Goal: Find specific page/section: Find specific page/section

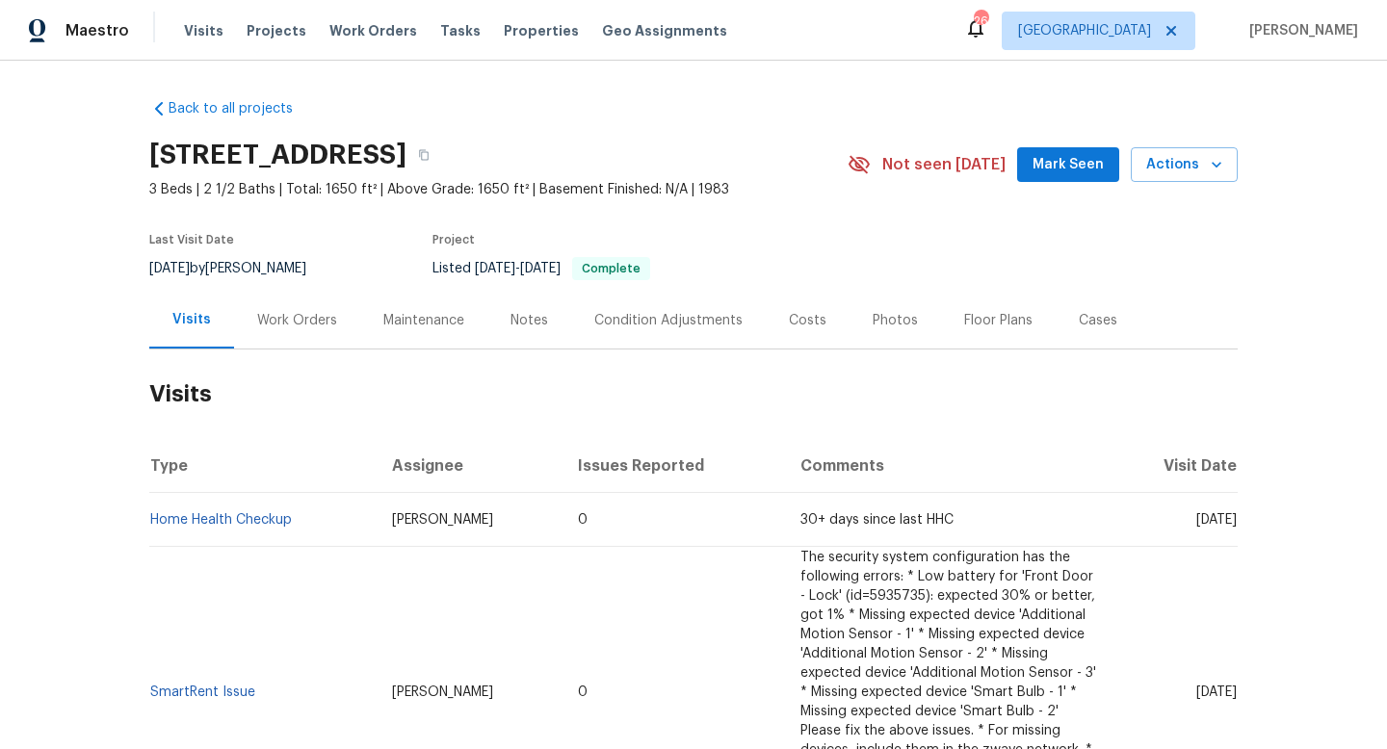
click at [267, 328] on div "Work Orders" at bounding box center [297, 320] width 80 height 19
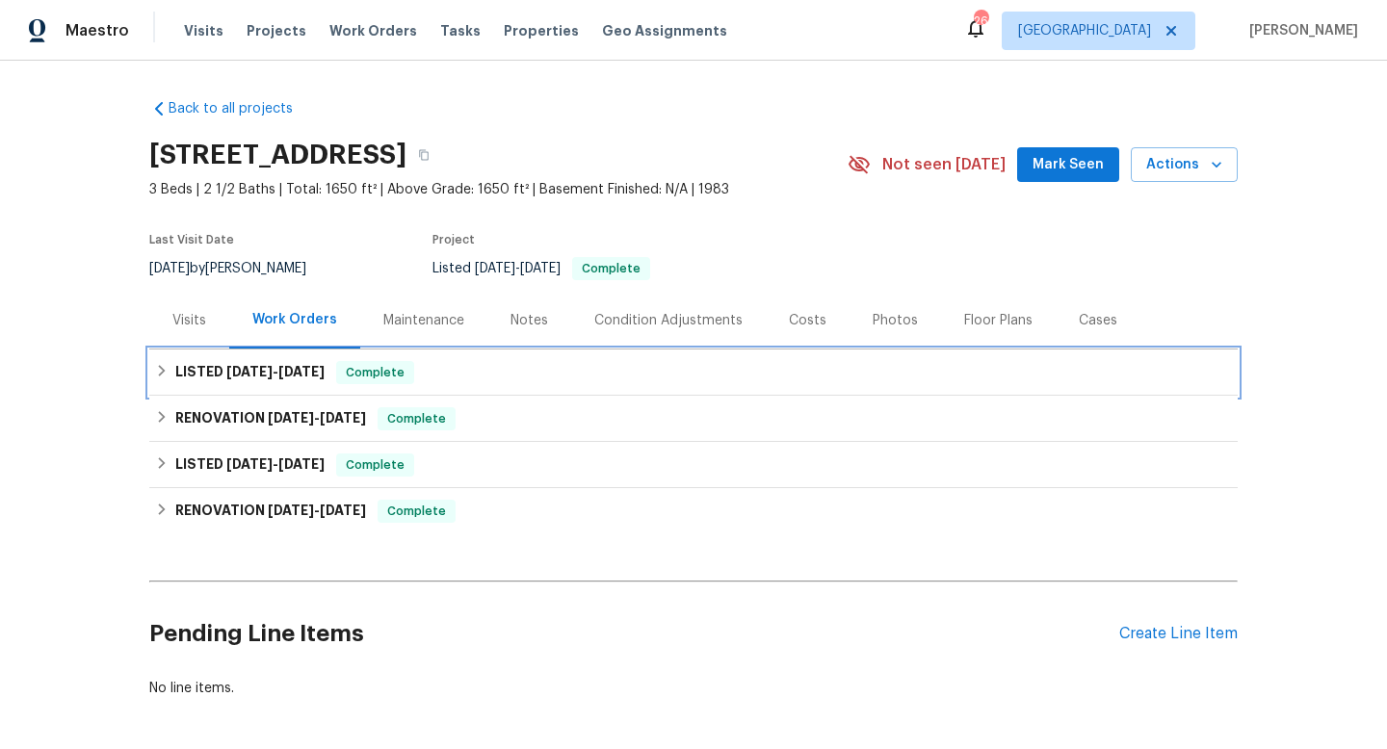
click at [307, 361] on h6 "LISTED 5/27/25 - 6/25/25" at bounding box center [249, 372] width 149 height 23
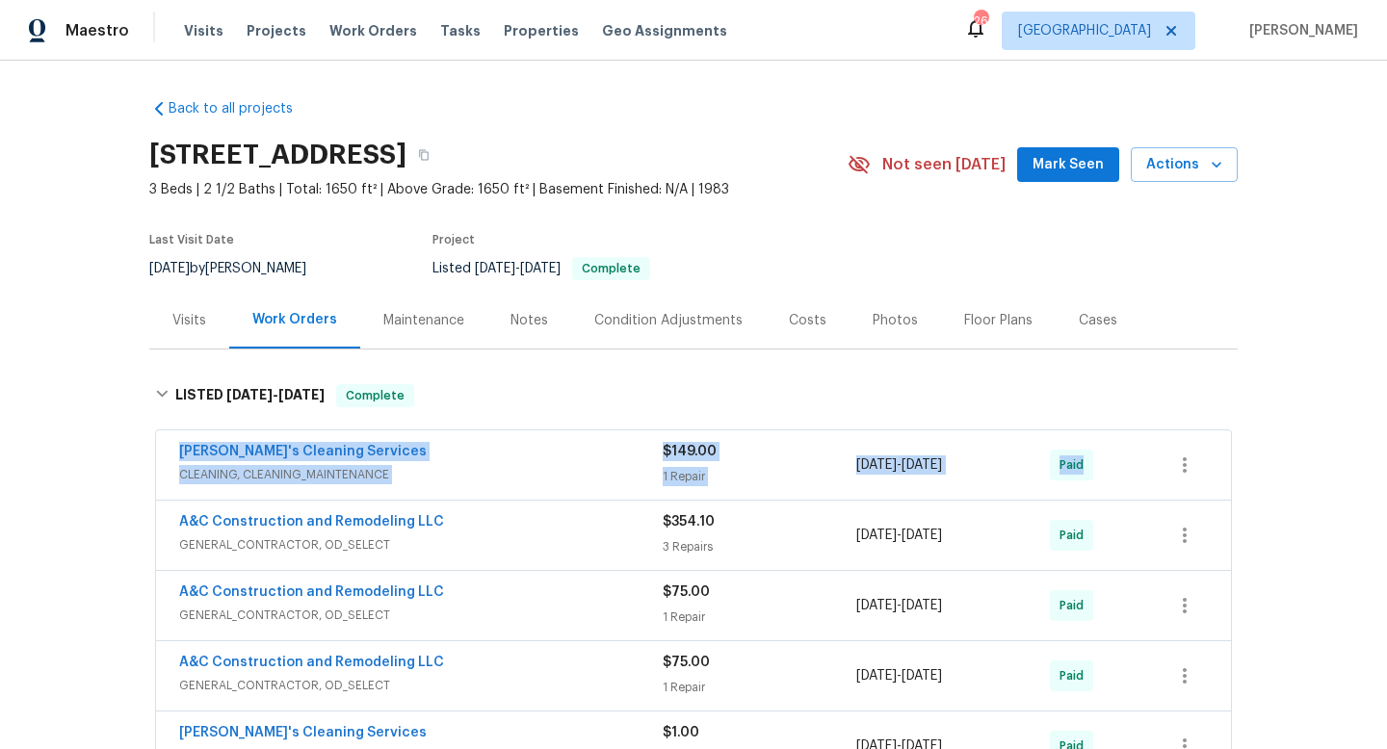
drag, startPoint x: 160, startPoint y: 446, endPoint x: 1112, endPoint y: 484, distance: 952.4
click at [1112, 484] on div "Velo's Cleaning Services CLEANING, CLEANING_MAINTENANCE $149.00 1 Repair 6/13/2…" at bounding box center [693, 465] width 1075 height 69
copy div "Velo's Cleaning Services CLEANING, CLEANING_MAINTENANCE $149.00 1 Repair 6/13/2…"
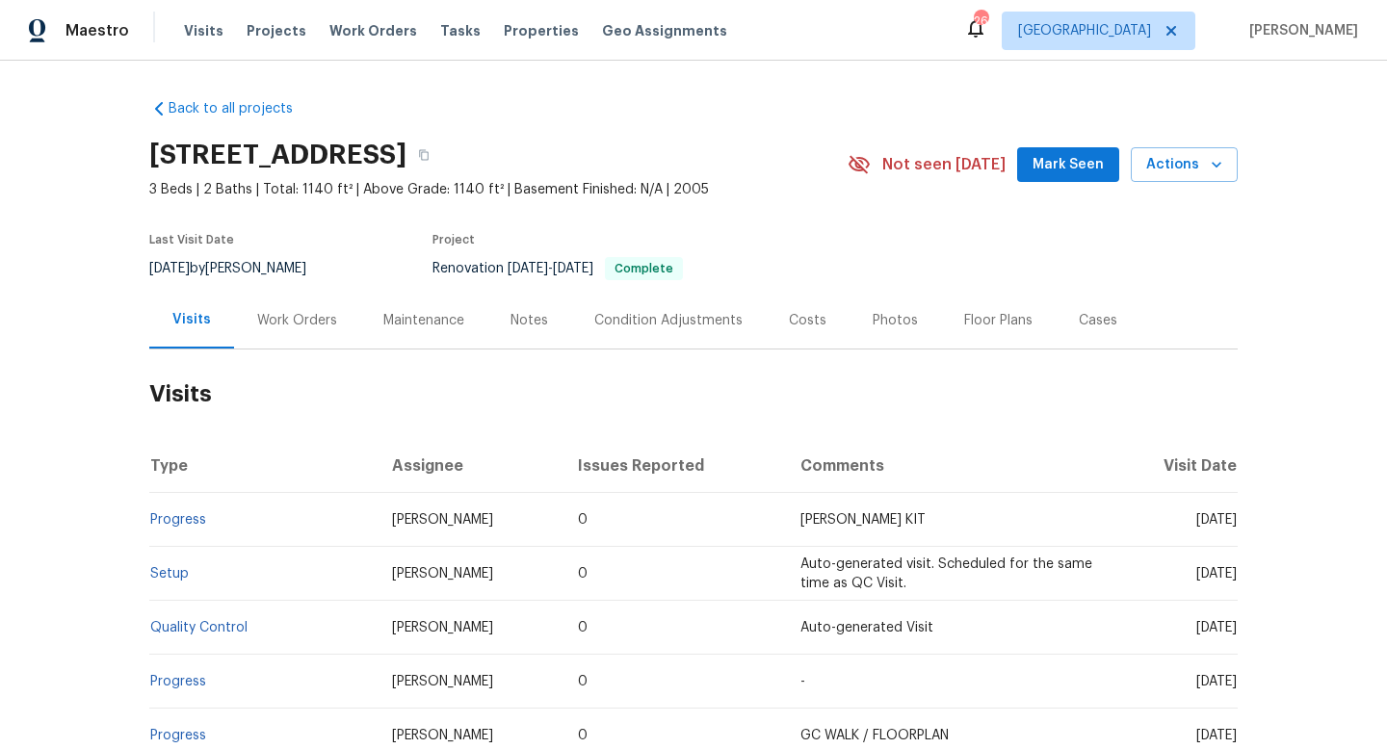
click at [303, 267] on div "7/16/2025 by Craig Edwards" at bounding box center [239, 268] width 180 height 23
copy div "7/16/2025 by Craig Edwards"
click at [296, 320] on div "Work Orders" at bounding box center [297, 320] width 80 height 19
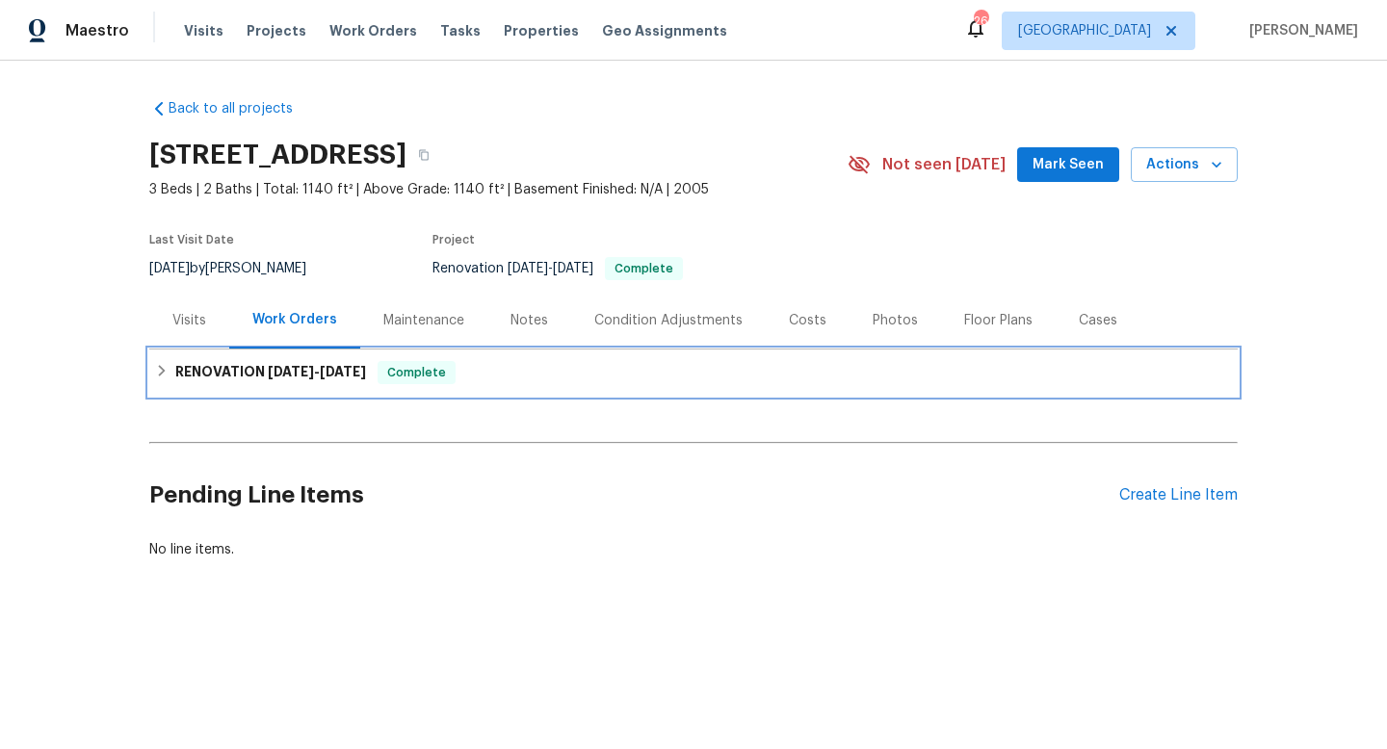
click at [289, 370] on span "7/3/25" at bounding box center [291, 371] width 46 height 13
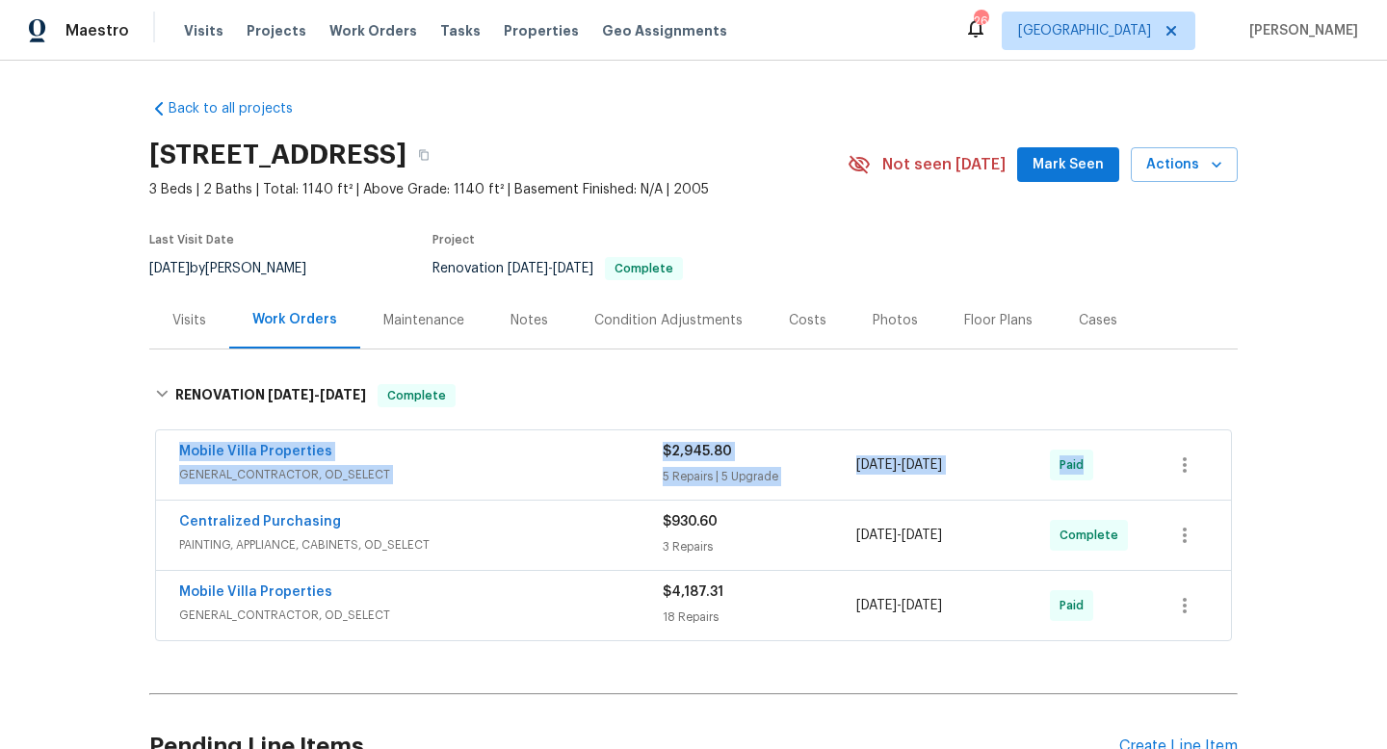
drag, startPoint x: 163, startPoint y: 445, endPoint x: 1218, endPoint y: 461, distance: 1054.9
click at [1218, 461] on div "Mobile Villa Properties GENERAL_CONTRACTOR, OD_SELECT $2,945.80 5 Repairs | 5 U…" at bounding box center [693, 465] width 1075 height 69
copy div "Mobile Villa Properties GENERAL_CONTRACTOR, OD_SELECT $2,945.80 5 Repairs | 5 U…"
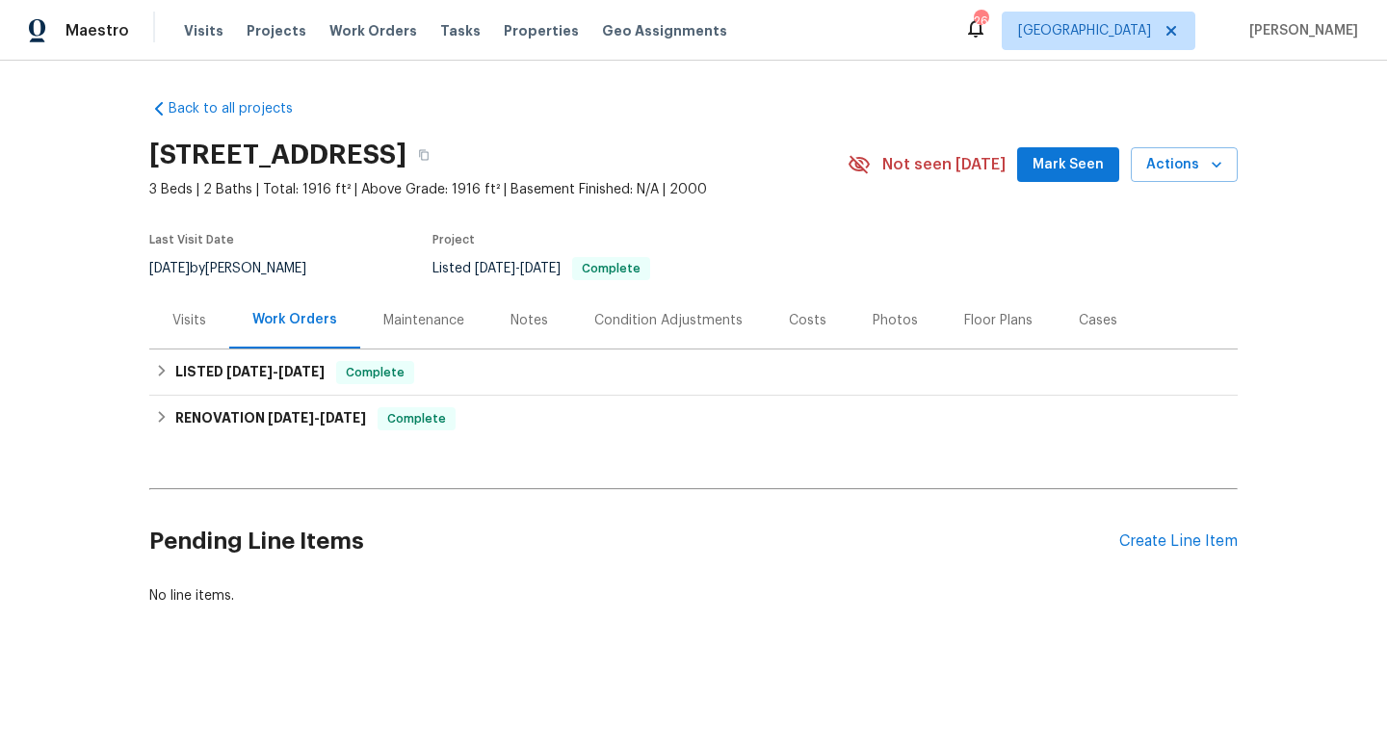
click at [212, 259] on div "8/13/2025 by Jason Fletcher" at bounding box center [239, 268] width 180 height 23
copy div "8/13/2025 by Jason Fletcher"
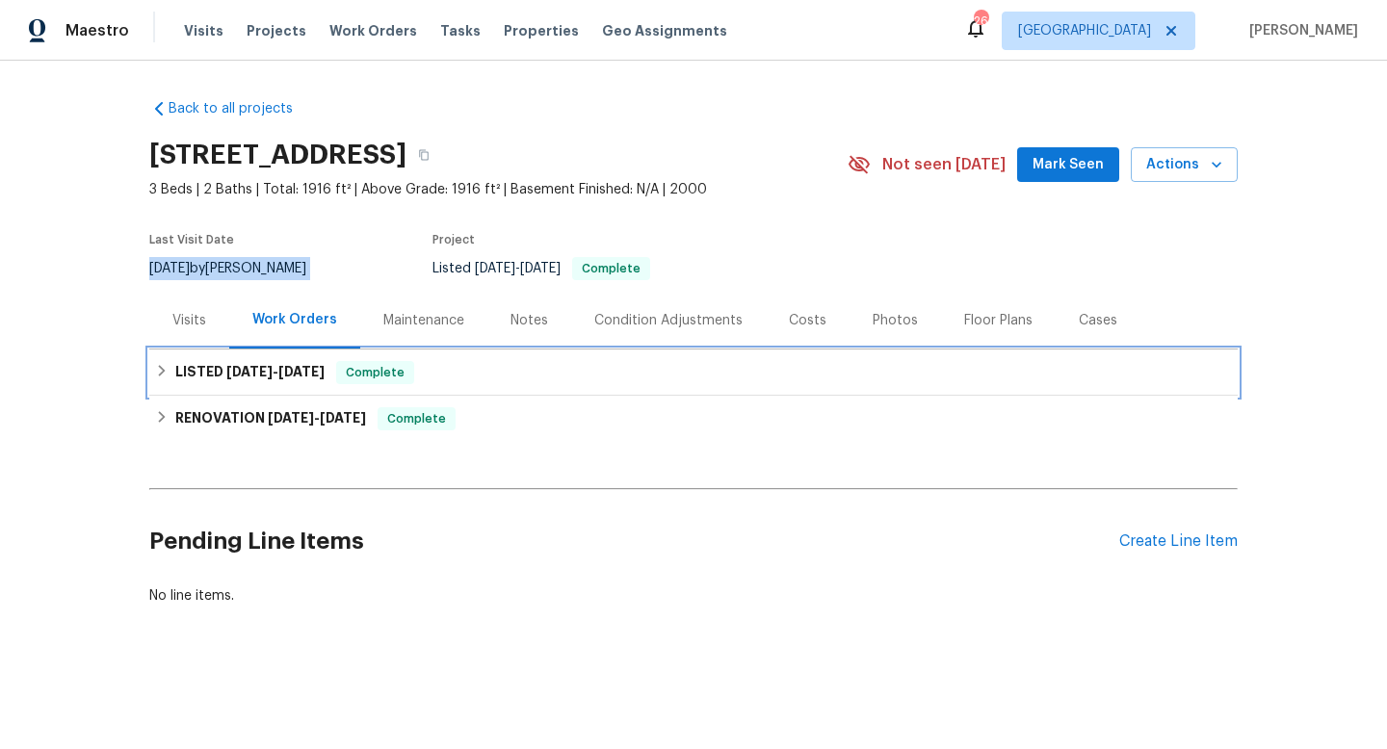
click at [248, 374] on span "7/2/25" at bounding box center [249, 371] width 46 height 13
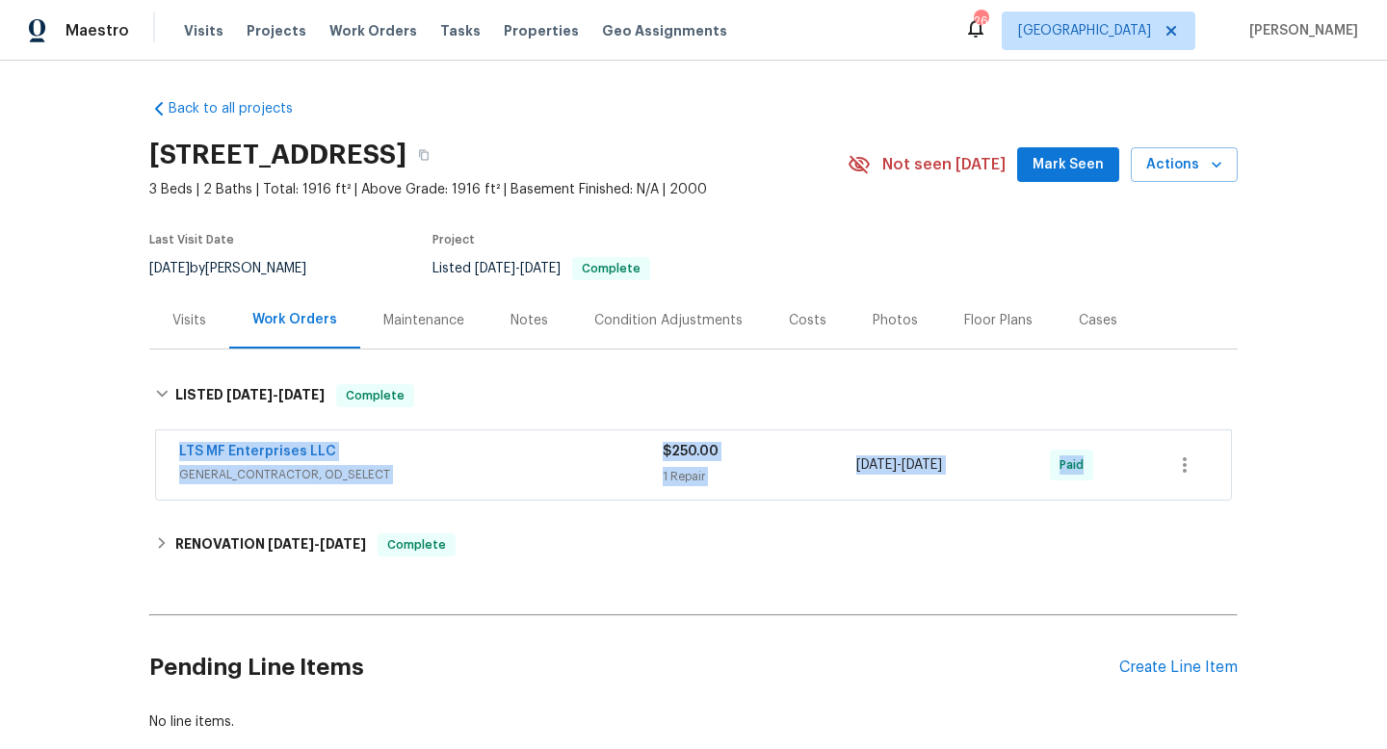
drag, startPoint x: 162, startPoint y: 448, endPoint x: 1141, endPoint y: 466, distance: 979.8
click at [1141, 466] on div "LTS MF Enterprises LLC GENERAL_CONTRACTOR, OD_SELECT $250.00 1 Repair 7/2/2025 …" at bounding box center [693, 465] width 1075 height 69
copy div "LTS MF Enterprises LLC GENERAL_CONTRACTOR, OD_SELECT $250.00 1 Repair 7/2/2025 …"
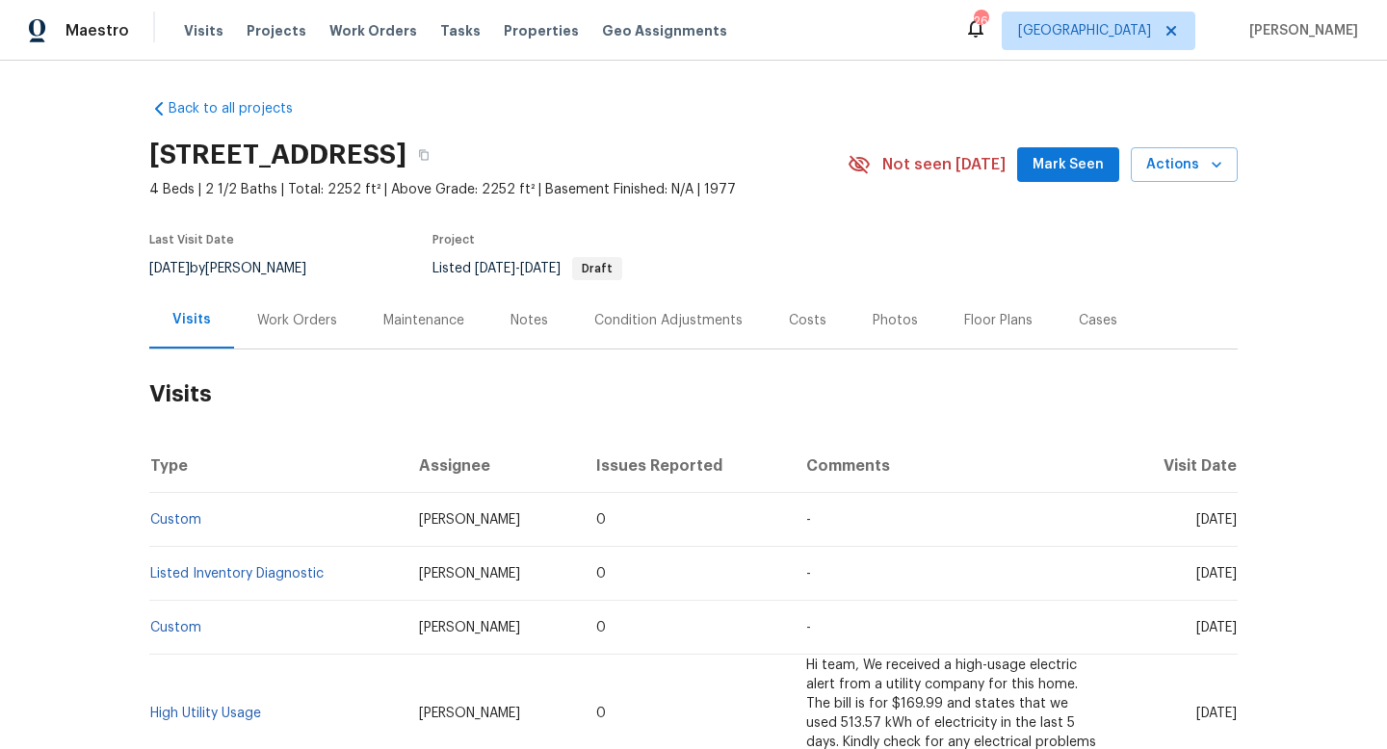
click at [269, 266] on div "[DATE] by [PERSON_NAME]" at bounding box center [239, 268] width 180 height 23
copy div "[DATE] by [PERSON_NAME]"
click at [267, 339] on div "Work Orders" at bounding box center [297, 320] width 126 height 57
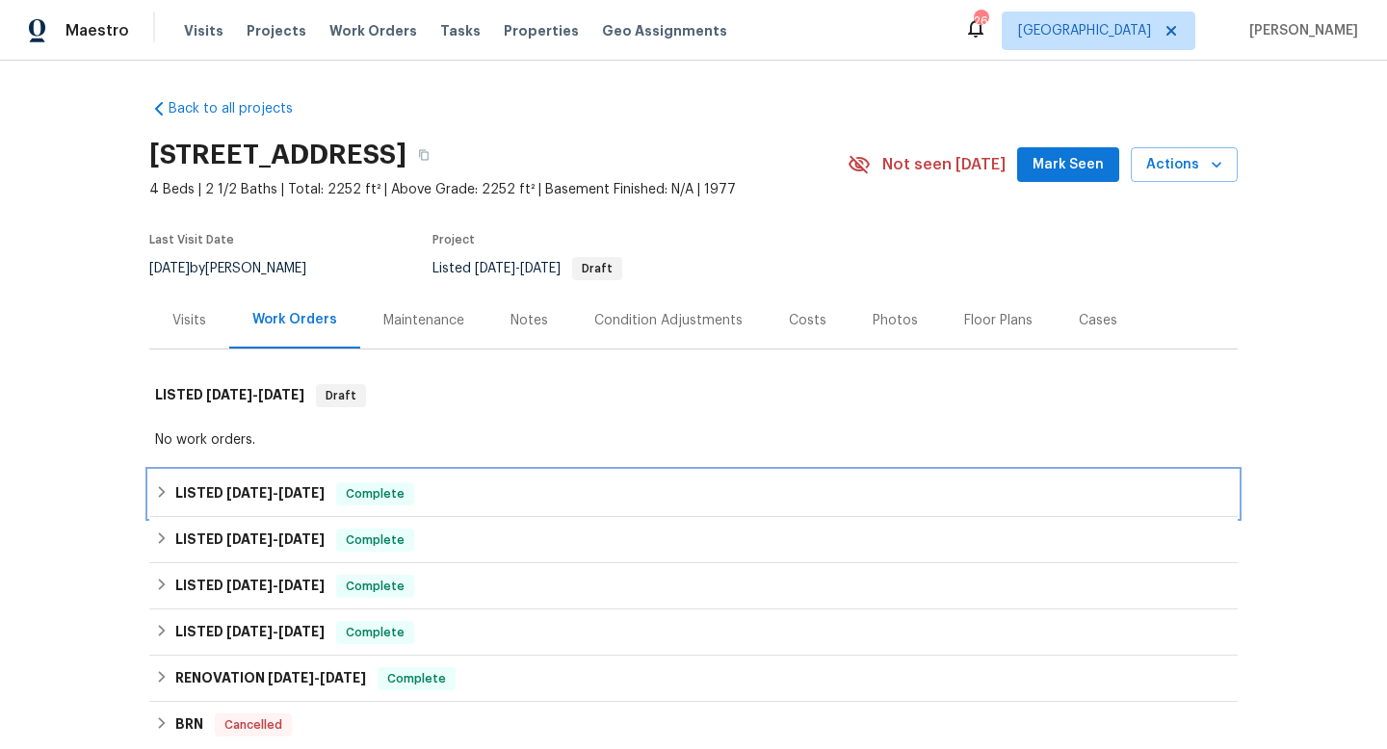
click at [591, 495] on div "LISTED [DATE] - [DATE] Complete" at bounding box center [693, 494] width 1077 height 23
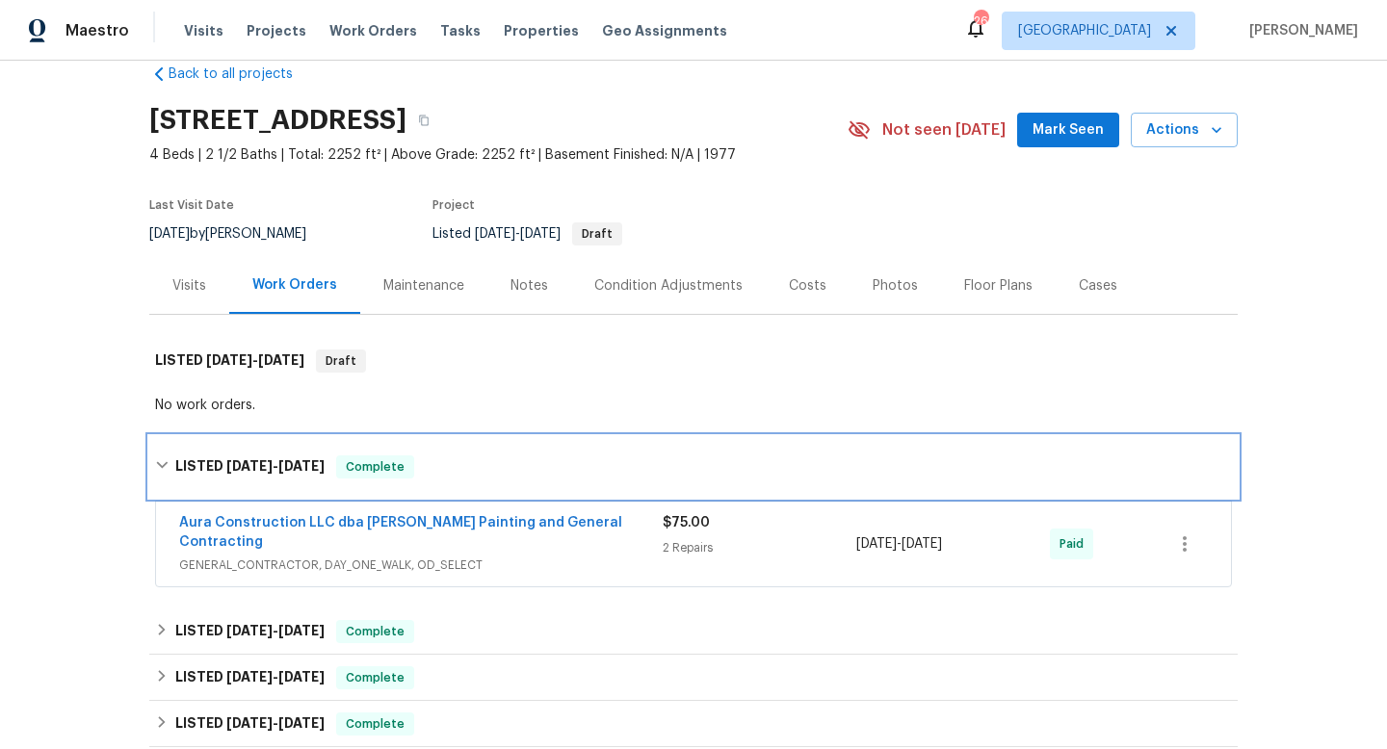
scroll to position [36, 0]
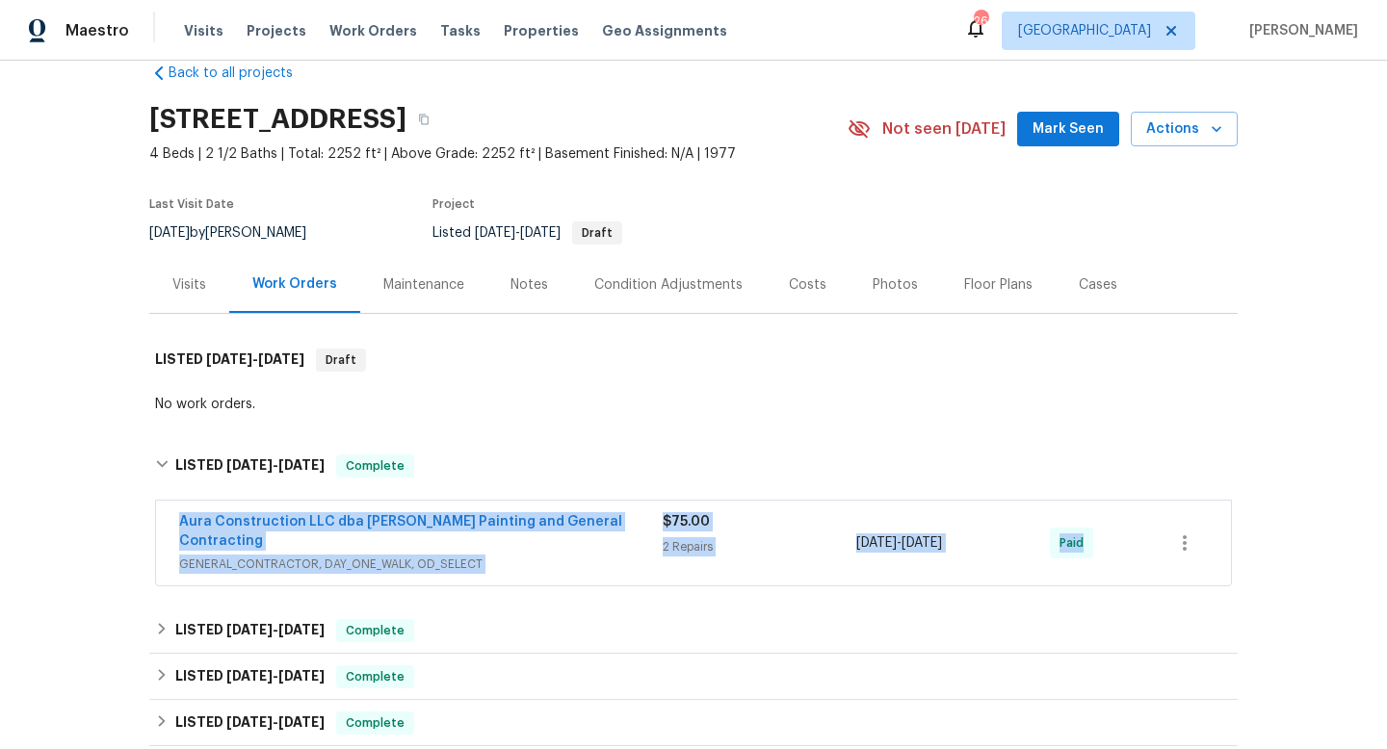
drag, startPoint x: 153, startPoint y: 509, endPoint x: 1265, endPoint y: 523, distance: 1111.7
click at [1265, 523] on div "Back to all projects [STREET_ADDRESS] 4 Beds | 2 1/2 Baths | Total: 2252 ft² | …" at bounding box center [693, 405] width 1387 height 689
copy div "Aura Construction LLC dba [PERSON_NAME] Painting and General Contracting GENERA…"
